Goal: Task Accomplishment & Management: Complete application form

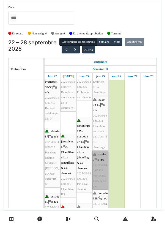
click at [102, 160] on link "tassier 7 | n/a 2025/09/146/07402 Vérification odeur de gaz" at bounding box center [100, 170] width 16 height 38
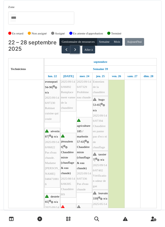
click at [77, 51] on button "button" at bounding box center [75, 50] width 9 height 8
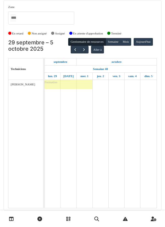
click at [56, 83] on span "Formation" at bounding box center [51, 81] width 13 height 3
click at [57, 86] on div "Formation" at bounding box center [69, 84] width 48 height 9
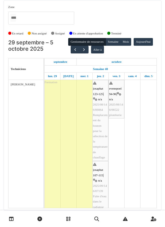
click at [54, 84] on div "Formation" at bounding box center [69, 174] width 48 height 188
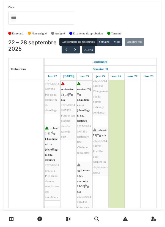
scroll to position [200, 0]
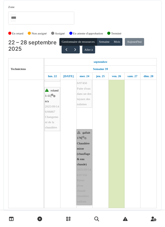
click at [86, 152] on link "gallait 176 | Chaudière mixte (chauffage & eau chaude) 2025/09/146/07356 Panne …" at bounding box center [84, 167] width 16 height 76
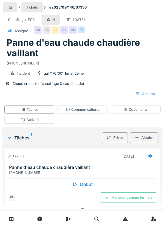
click at [88, 187] on div "Début" at bounding box center [82, 184] width 149 height 12
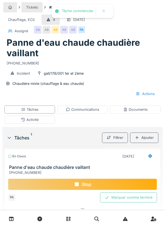
click at [149, 135] on div "Ajouter" at bounding box center [144, 137] width 28 height 10
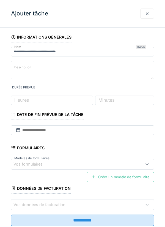
click at [150, 14] on div at bounding box center [147, 14] width 14 height 10
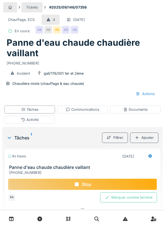
click at [38, 120] on div "Activité" at bounding box center [30, 119] width 18 height 5
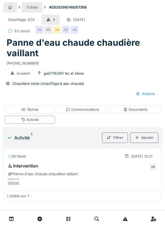
click at [149, 136] on div "Ajouter" at bounding box center [144, 137] width 28 height 10
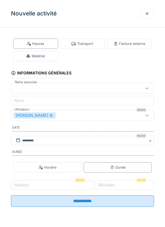
click at [89, 45] on div "Transport" at bounding box center [82, 43] width 22 height 5
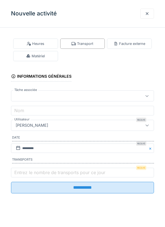
click at [39, 174] on label "Entrez le nombre de transports pour ce jour" at bounding box center [59, 172] width 93 height 7
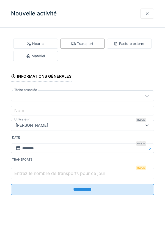
click at [39, 174] on input "Entrez le nombre de transports pour ce jour" at bounding box center [82, 173] width 143 height 12
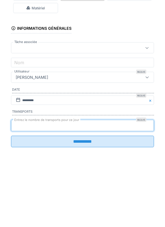
type input "*"
click at [11, 183] on input "**********" at bounding box center [82, 189] width 143 height 12
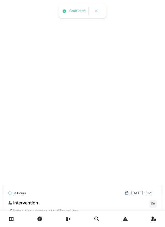
click at [122, 189] on div "24/09/2025 @ 13:21" at bounding box center [138, 193] width 37 height 10
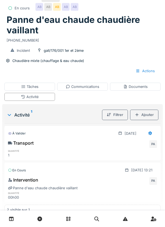
scroll to position [12, 0]
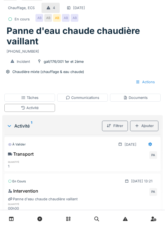
click at [96, 97] on div "Communications" at bounding box center [83, 97] width 34 height 5
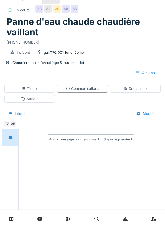
scroll to position [36, 0]
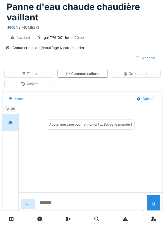
click at [91, 212] on textarea at bounding box center [91, 203] width 108 height 18
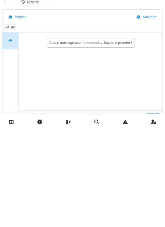
scroll to position [53, 0]
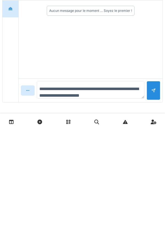
type textarea "**********"
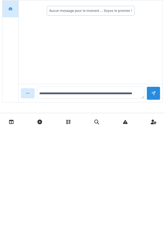
click at [153, 188] on div at bounding box center [153, 189] width 4 height 5
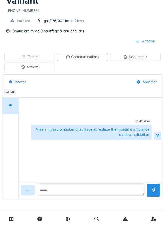
click at [46, 55] on div "Tâches" at bounding box center [29, 57] width 51 height 8
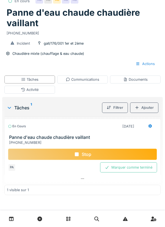
scroll to position [30, 0]
click at [131, 151] on div "Stop" at bounding box center [82, 154] width 149 height 12
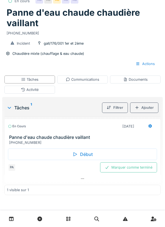
click at [134, 168] on div "Marquer comme terminé" at bounding box center [128, 167] width 57 height 10
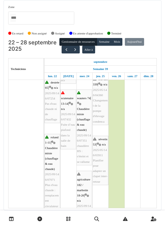
scroll to position [185, 0]
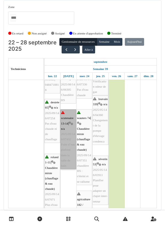
click at [68, 109] on link "scutenaire 13-14 | n/a 2025/09/146/07432 Fuite d’eau plafond dans la salle de b…" at bounding box center [68, 139] width 16 height 60
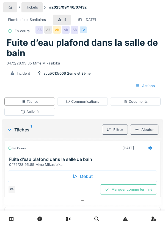
click at [101, 102] on div "Communications" at bounding box center [82, 101] width 51 height 8
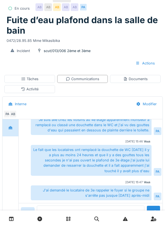
scroll to position [28, 0]
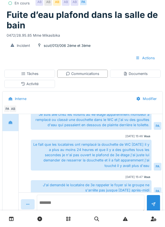
click at [115, 212] on textarea at bounding box center [91, 203] width 108 height 18
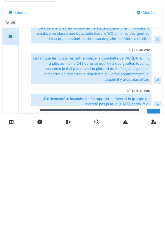
scroll to position [45, 0]
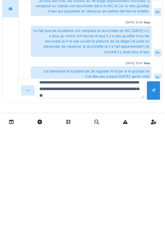
type textarea "**********"
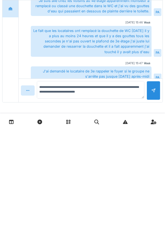
click at [155, 191] on div at bounding box center [154, 187] width 14 height 19
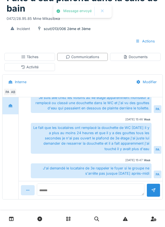
scroll to position [100, 0]
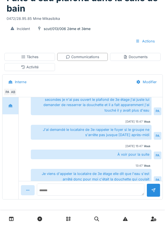
click at [45, 59] on div "Tâches" at bounding box center [29, 57] width 51 height 8
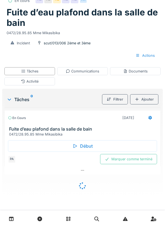
scroll to position [22, 0]
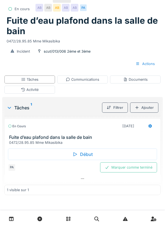
click at [137, 166] on div "Marquer comme terminé" at bounding box center [128, 167] width 57 height 10
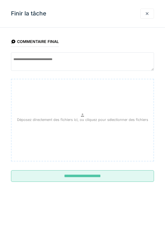
click at [113, 177] on input "**********" at bounding box center [82, 176] width 143 height 12
click at [161, 226] on div "**********" at bounding box center [82, 113] width 165 height 227
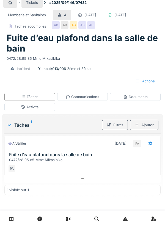
scroll to position [5, 0]
click at [159, 182] on div at bounding box center [82, 178] width 156 height 8
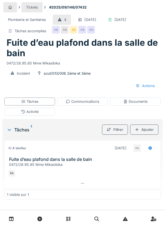
click at [37, 66] on div "0472/28.95.85 Mme Mikasibika" at bounding box center [83, 61] width 152 height 7
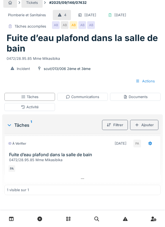
scroll to position [16, 0]
click at [41, 60] on div "0472/28.95.85 Mme Mikasibika" at bounding box center [83, 57] width 152 height 7
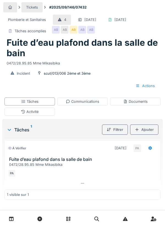
click at [48, 52] on h1 "Fuite d’eau plafond dans la salle de bain" at bounding box center [83, 47] width 152 height 21
click at [50, 59] on h1 "Fuite d’eau plafond dans la salle de bain" at bounding box center [83, 47] width 152 height 21
click at [42, 53] on h1 "Fuite d’eau plafond dans la salle de bain" at bounding box center [83, 47] width 152 height 21
click at [112, 199] on div "1 visible sur 1" at bounding box center [82, 194] width 156 height 10
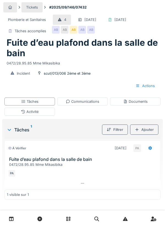
click at [37, 52] on h1 "Fuite d’eau plafond dans la salle de bain" at bounding box center [83, 47] width 152 height 21
click at [79, 216] on div at bounding box center [82, 218] width 165 height 16
click at [28, 34] on div "Tâches accomplies" at bounding box center [31, 30] width 32 height 5
click at [23, 51] on h1 "Fuite d’eau plafond dans la salle de bain" at bounding box center [83, 47] width 152 height 21
click at [20, 34] on div "Tâches accomplies" at bounding box center [31, 30] width 32 height 5
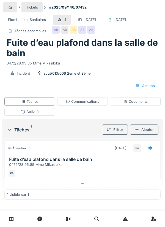
click at [65, 223] on link at bounding box center [68, 218] width 14 height 13
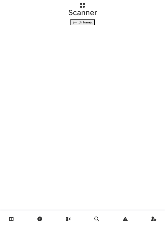
click at [30, 45] on div "Scanner switch format Élément scanné" at bounding box center [82, 105] width 165 height 210
click at [30, 48] on div "Scanner switch format Élément scanné" at bounding box center [82, 105] width 165 height 210
click at [32, 53] on div "Scanner switch format Élément scanné" at bounding box center [82, 105] width 165 height 210
click at [119, 214] on link at bounding box center [125, 218] width 14 height 13
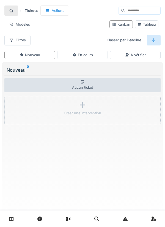
click at [79, 62] on div "Nouveau 0 Aucun ticket Créer une intervention" at bounding box center [82, 142] width 161 height 160
click at [94, 210] on div at bounding box center [82, 218] width 165 height 16
click at [34, 34] on div "Tickets Actions Modèles Kanban Tableau Filtres Classer par Deadline" at bounding box center [82, 24] width 161 height 45
click at [29, 35] on div "Filtres" at bounding box center [17, 40] width 26 height 10
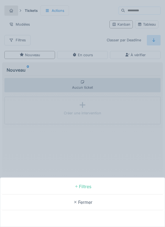
click at [49, 51] on div "Filtres Fermer" at bounding box center [82, 113] width 165 height 227
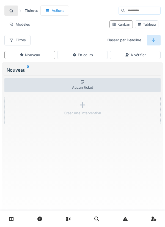
click at [34, 32] on div "Tickets Actions Modèles Kanban Tableau Filtres Classer par Deadline" at bounding box center [82, 24] width 161 height 45
click at [37, 34] on div "Tickets Actions Modèles Kanban Tableau Filtres Classer par Deadline" at bounding box center [82, 24] width 161 height 45
click at [42, 41] on div "Filtres Classer par Deadline" at bounding box center [82, 40] width 156 height 10
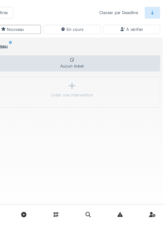
click at [28, 226] on div at bounding box center [82, 218] width 165 height 16
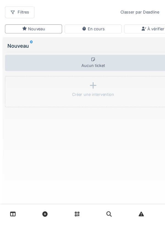
click at [65, 87] on div "Aucun ticket" at bounding box center [82, 85] width 156 height 14
click at [46, 98] on div "Créer une intervention" at bounding box center [82, 110] width 156 height 27
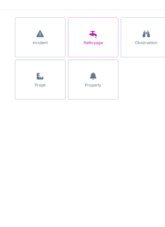
click at [27, 23] on div "Créer un ticket" at bounding box center [82, 13] width 165 height 27
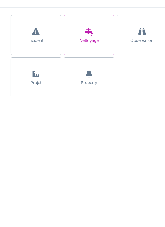
click at [73, 60] on div "Nettoyage" at bounding box center [82, 51] width 45 height 35
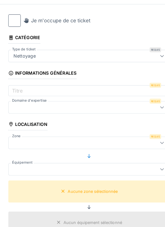
click at [31, 39] on div "Je m'occupe de ce ticket" at bounding box center [53, 41] width 59 height 7
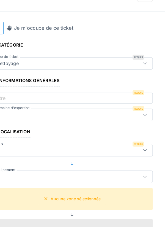
click at [78, 57] on fieldset "**********" at bounding box center [82, 216] width 143 height 369
click at [65, 57] on fieldset "**********" at bounding box center [82, 216] width 143 height 369
click at [59, 55] on fieldset "**********" at bounding box center [82, 216] width 143 height 369
click at [21, 38] on div at bounding box center [16, 41] width 11 height 11
click at [35, 56] on div "Catégorie" at bounding box center [25, 57] width 28 height 9
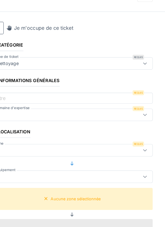
click at [101, 194] on div "Aucune zone sélectionnée" at bounding box center [86, 192] width 44 height 5
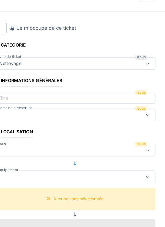
click at [54, 57] on fieldset "**********" at bounding box center [82, 216] width 143 height 369
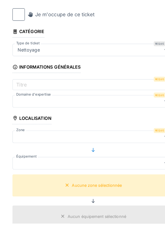
scroll to position [155, 0]
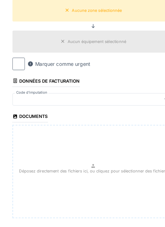
click at [11, 73] on div "Aucun équipement sélectionné" at bounding box center [82, 66] width 143 height 20
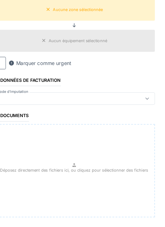
click at [26, 62] on div "Aucun équipement sélectionné" at bounding box center [82, 64] width 143 height 20
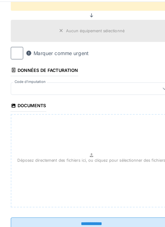
scroll to position [170, 0]
